Goal: Information Seeking & Learning: Learn about a topic

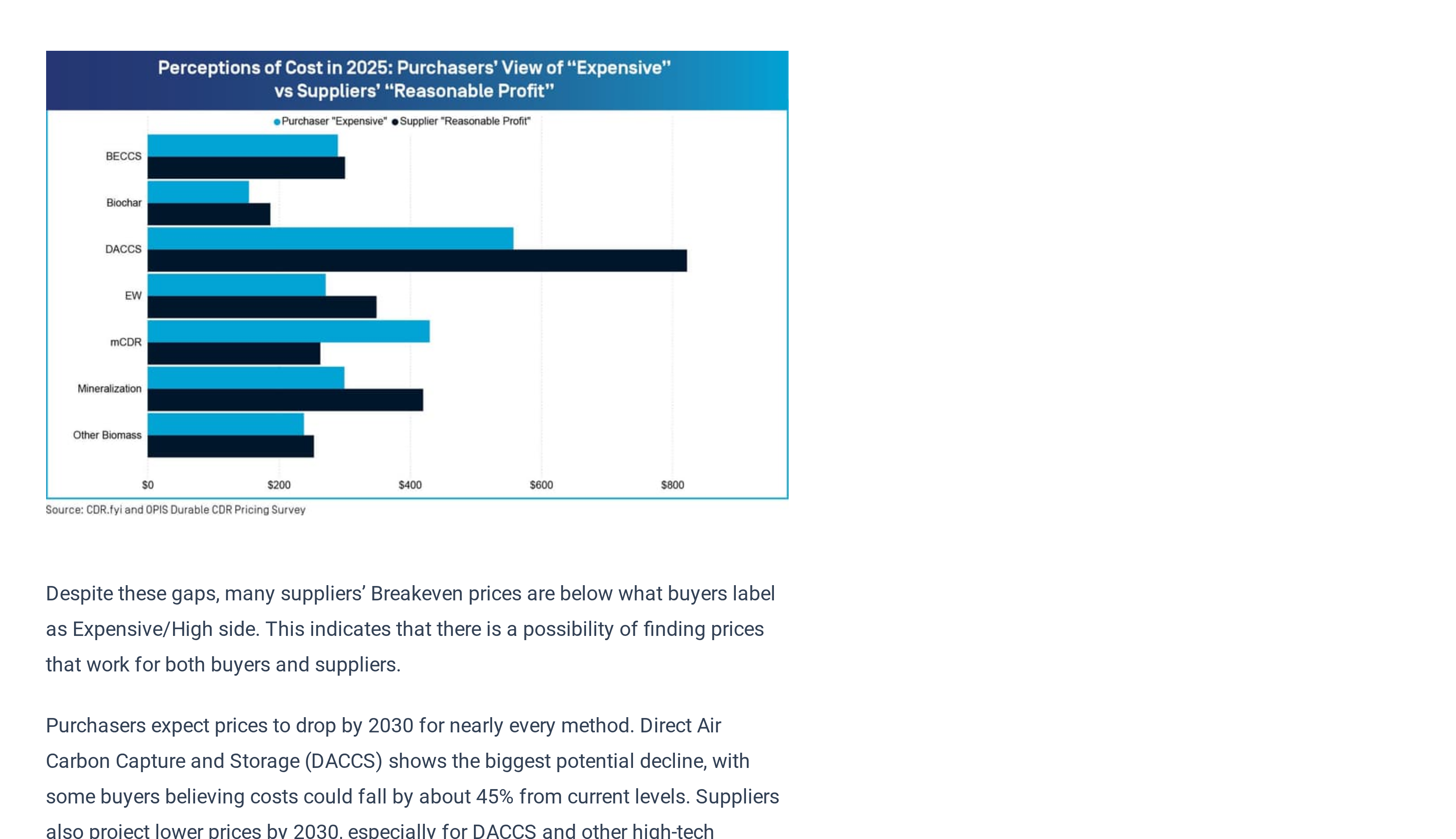
scroll to position [458, 0]
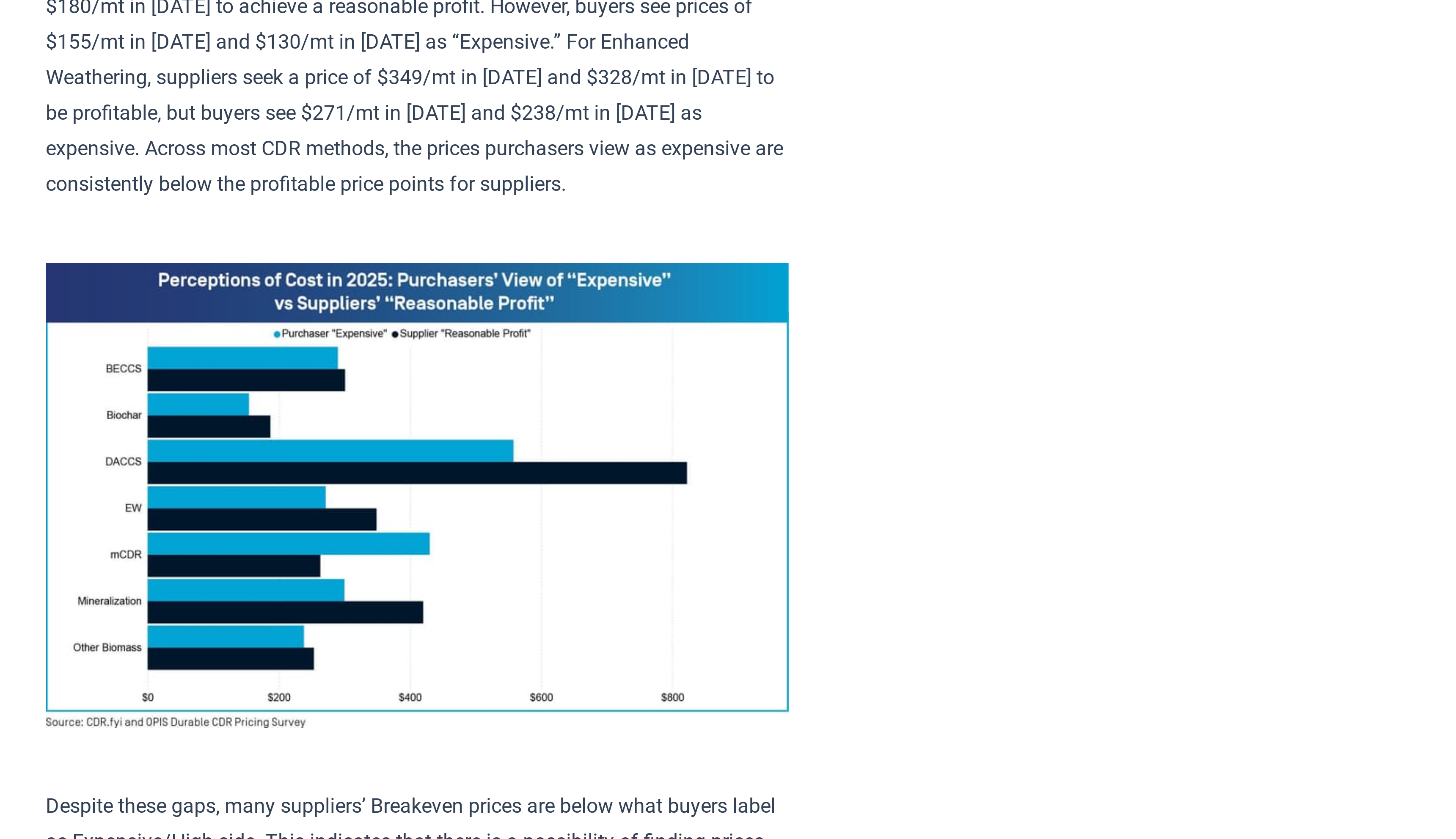
click at [654, 260] on div at bounding box center [728, 419] width 1456 height 839
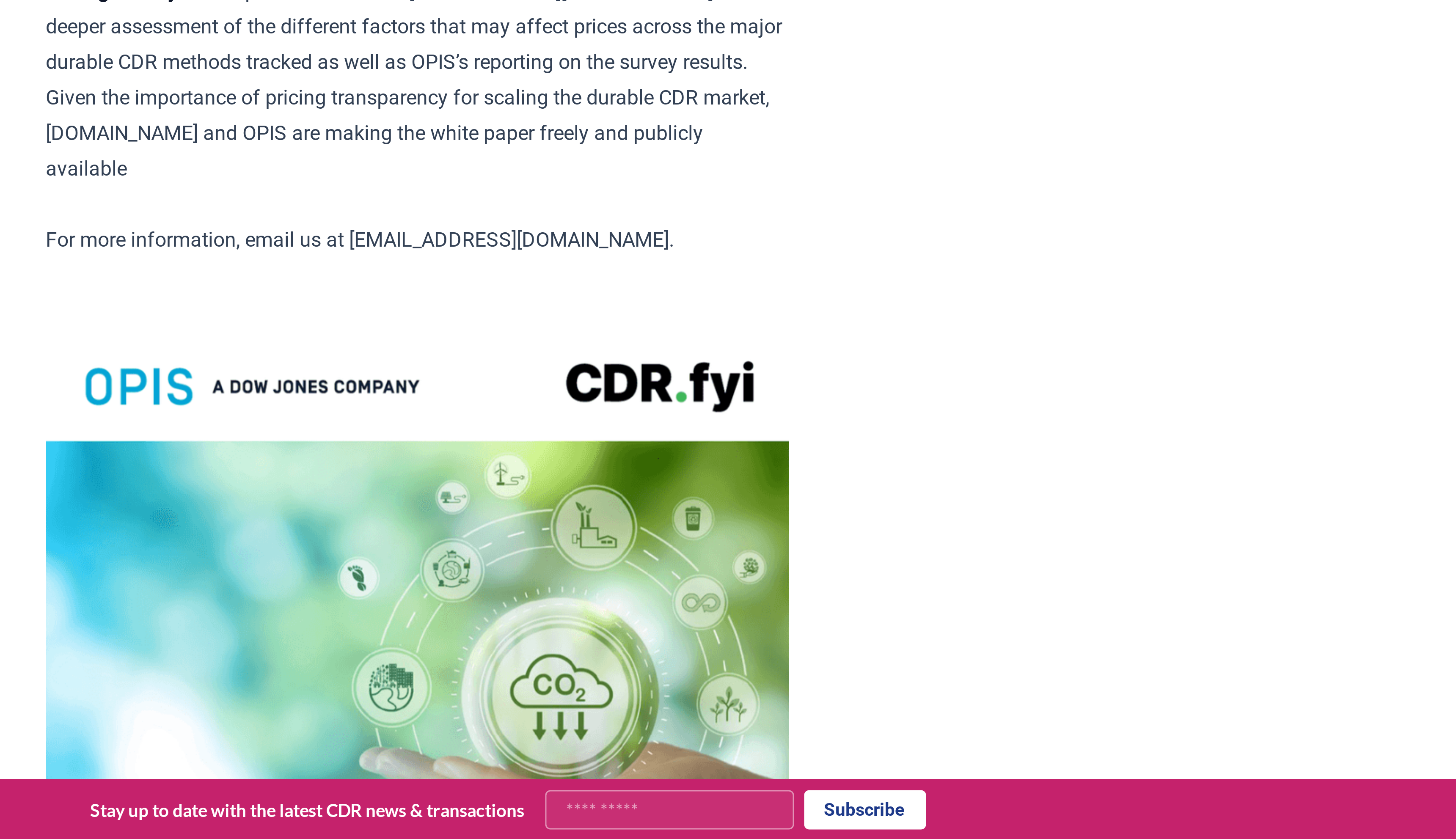
scroll to position [1415, 0]
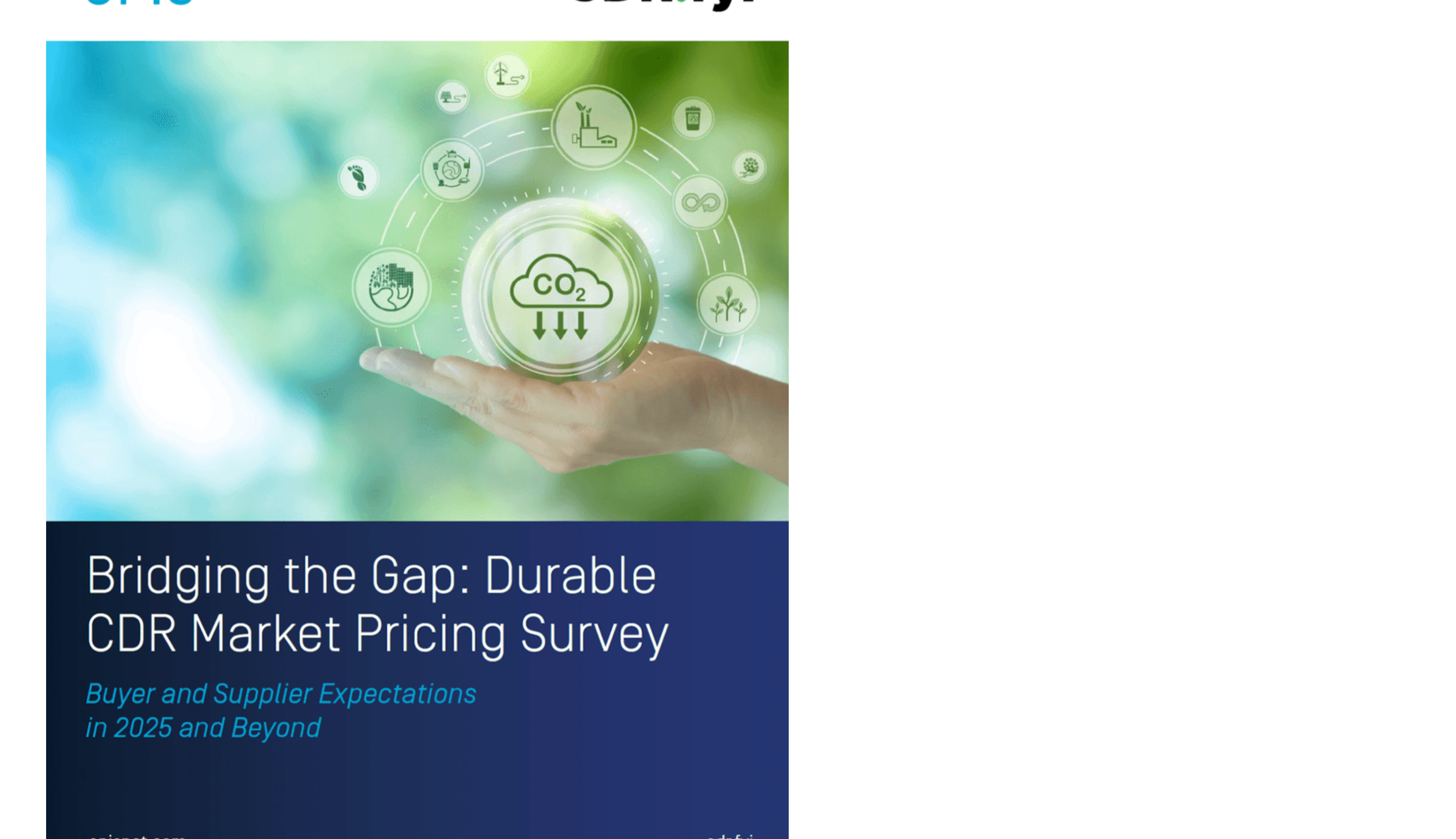
click at [648, 524] on img at bounding box center [690, 469] width 248 height 323
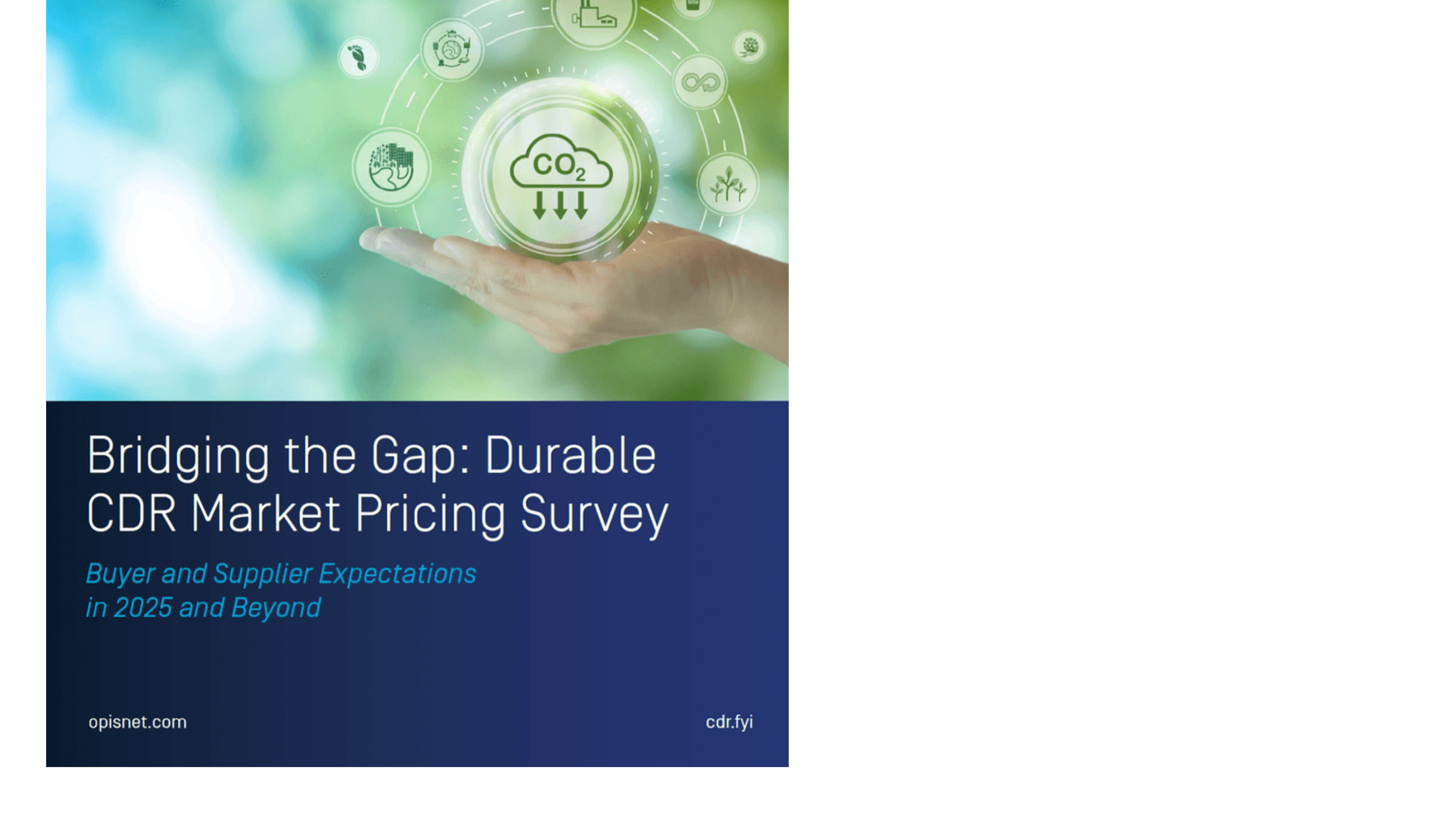
click at [600, 624] on img at bounding box center [690, 469] width 248 height 323
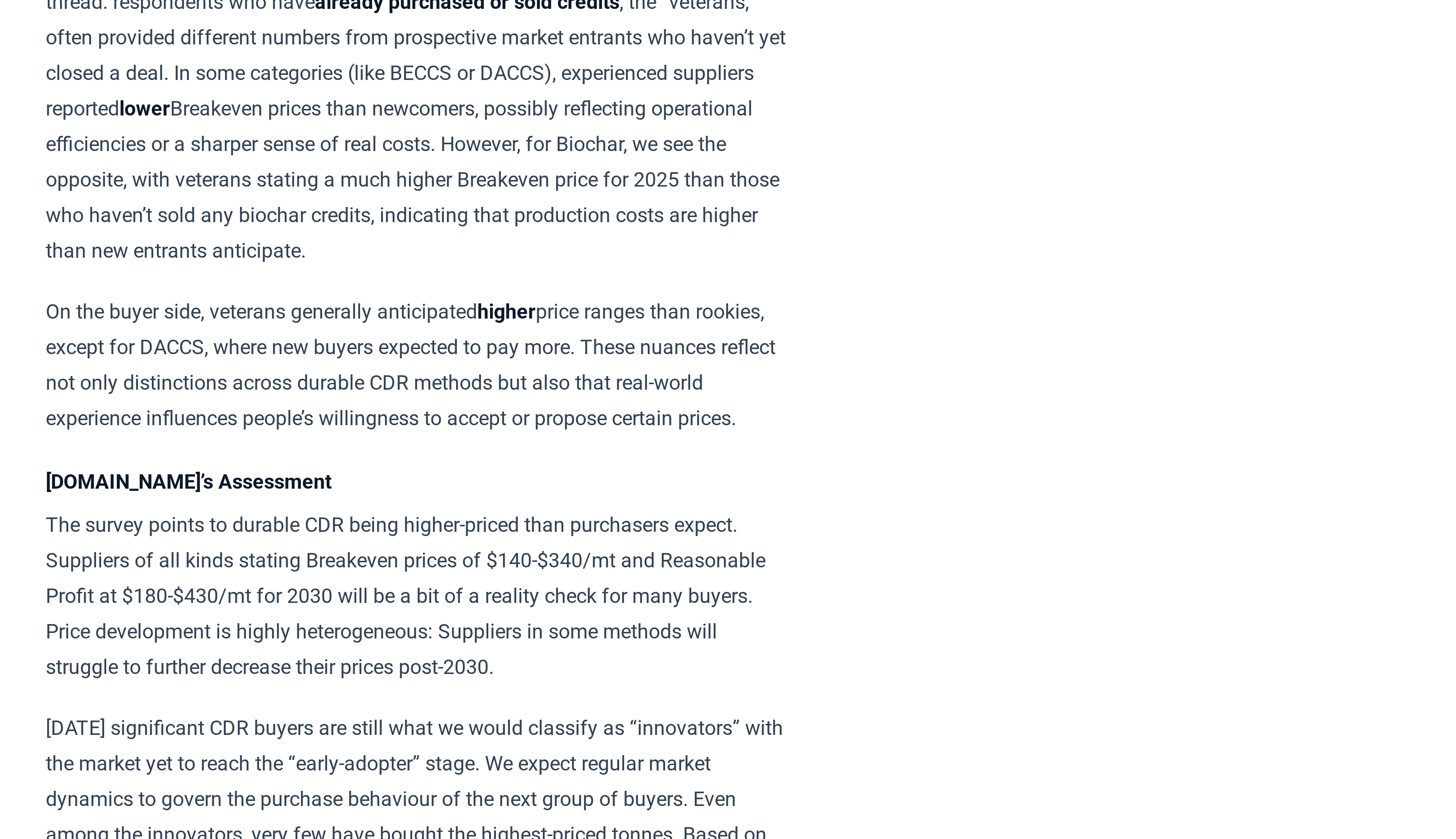
scroll to position [808, 0]
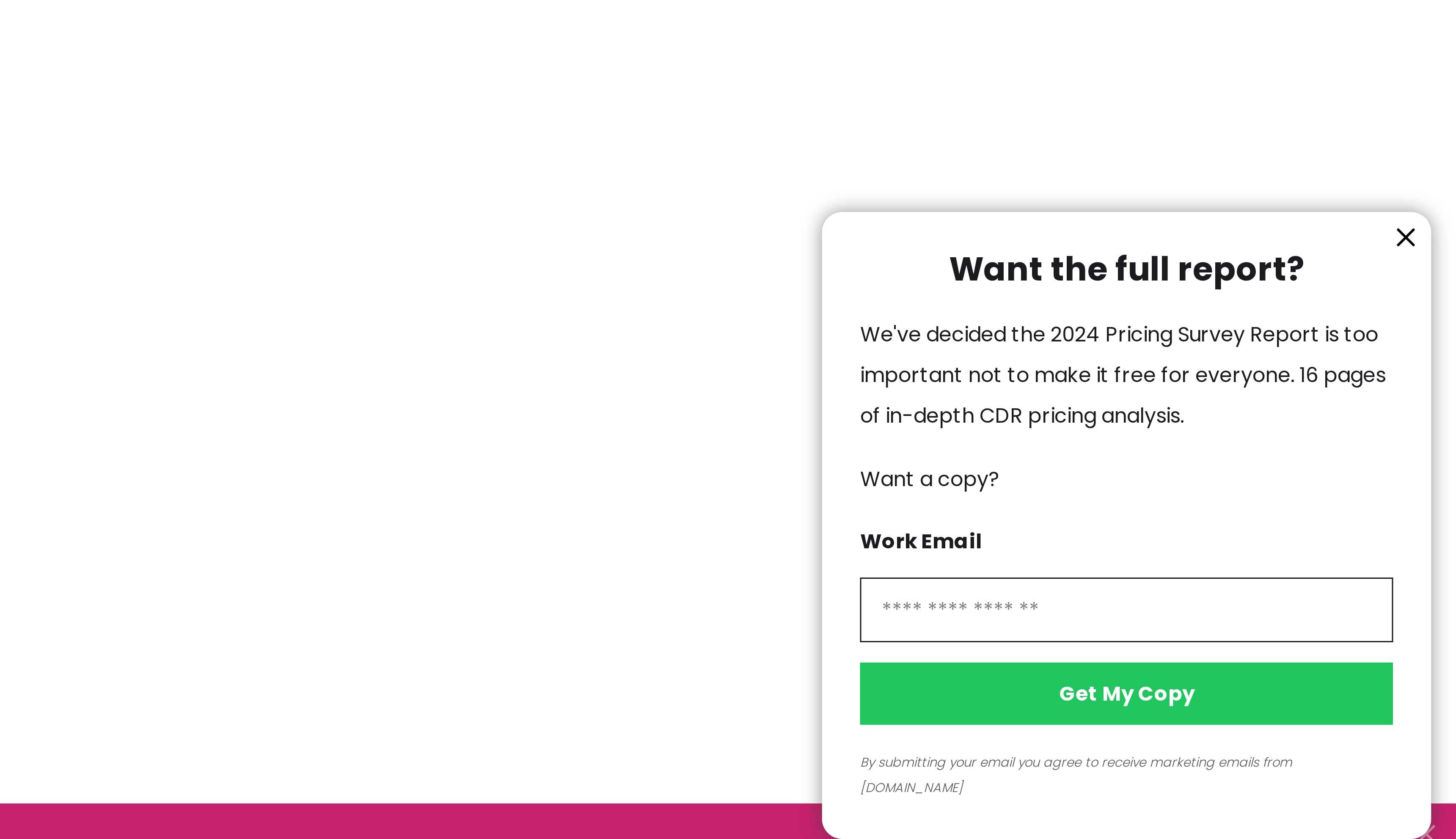
click at [1437, 635] on icon "information" at bounding box center [1439, 630] width 10 height 10
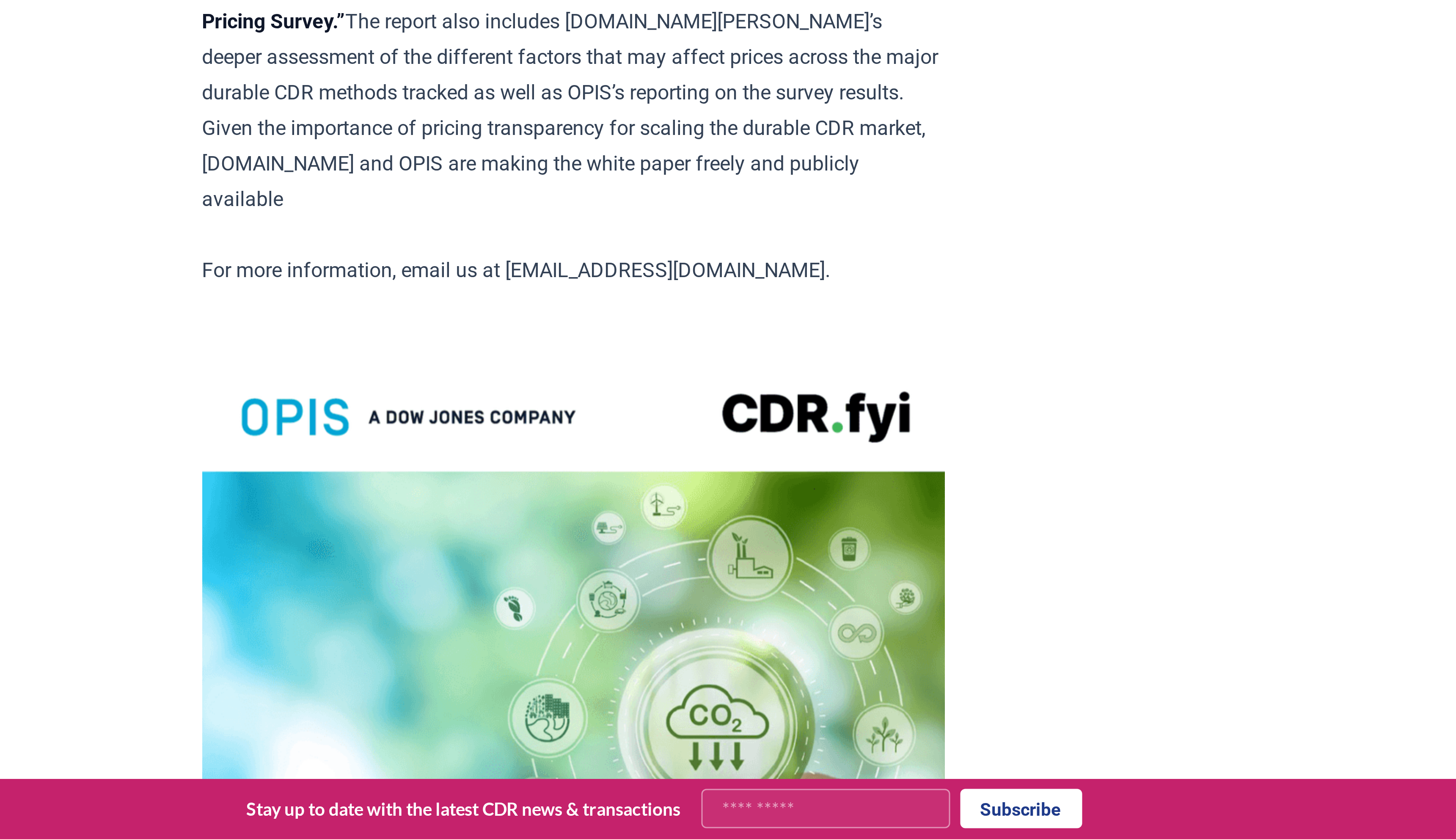
scroll to position [1375, 0]
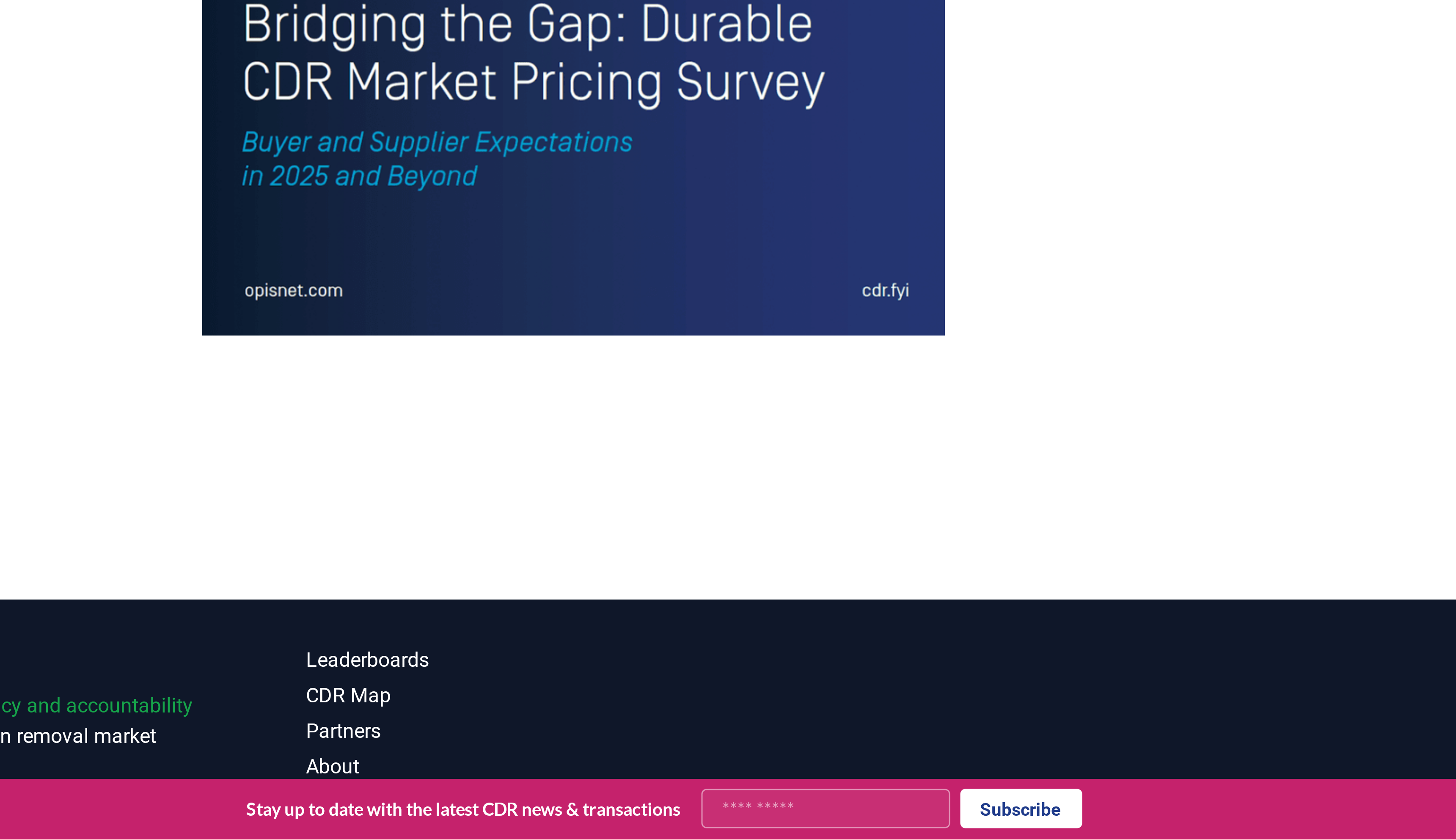
click at [639, 657] on img at bounding box center [690, 509] width 248 height 323
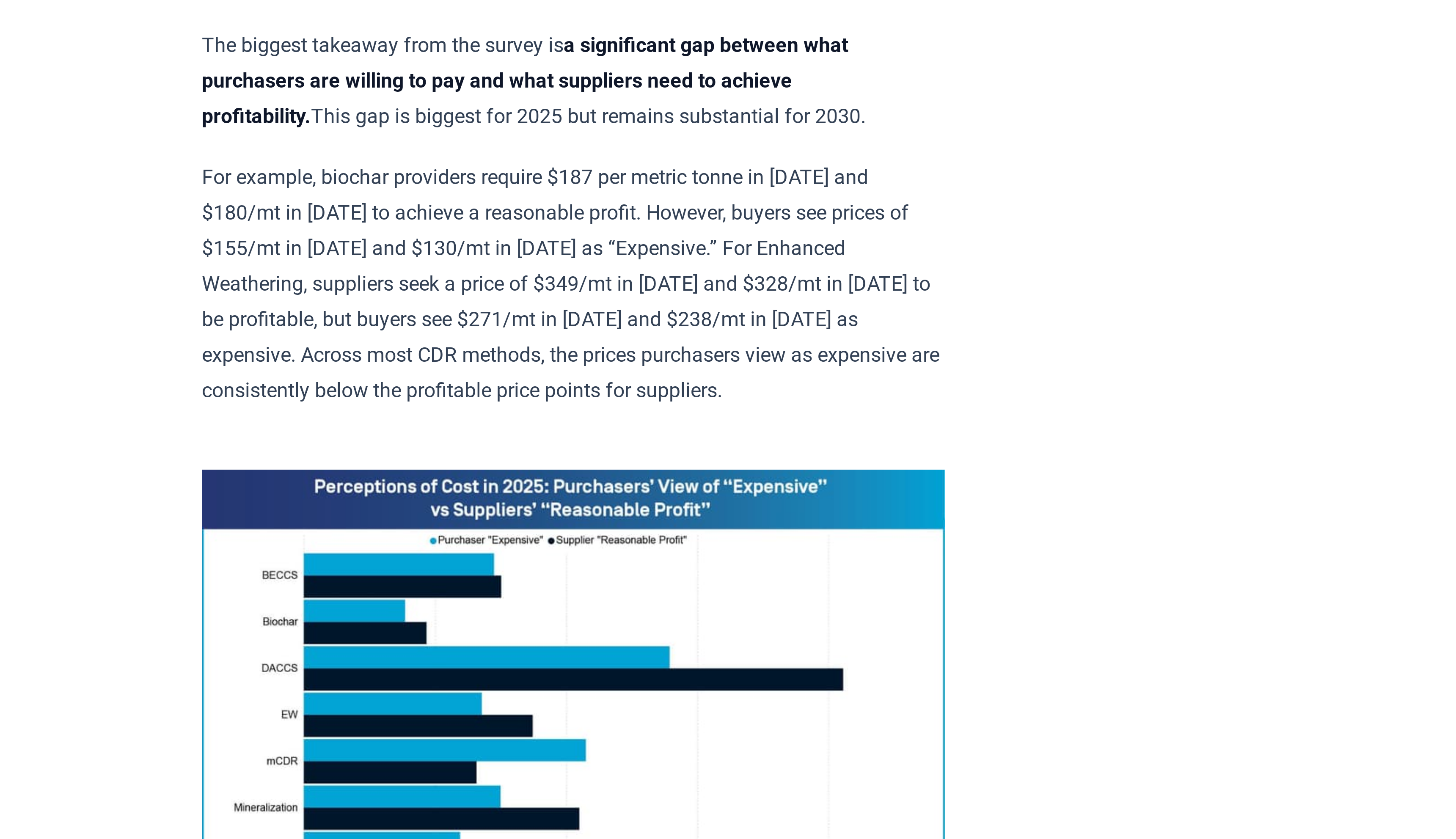
scroll to position [392, 0]
